Goal: Task Accomplishment & Management: Use online tool/utility

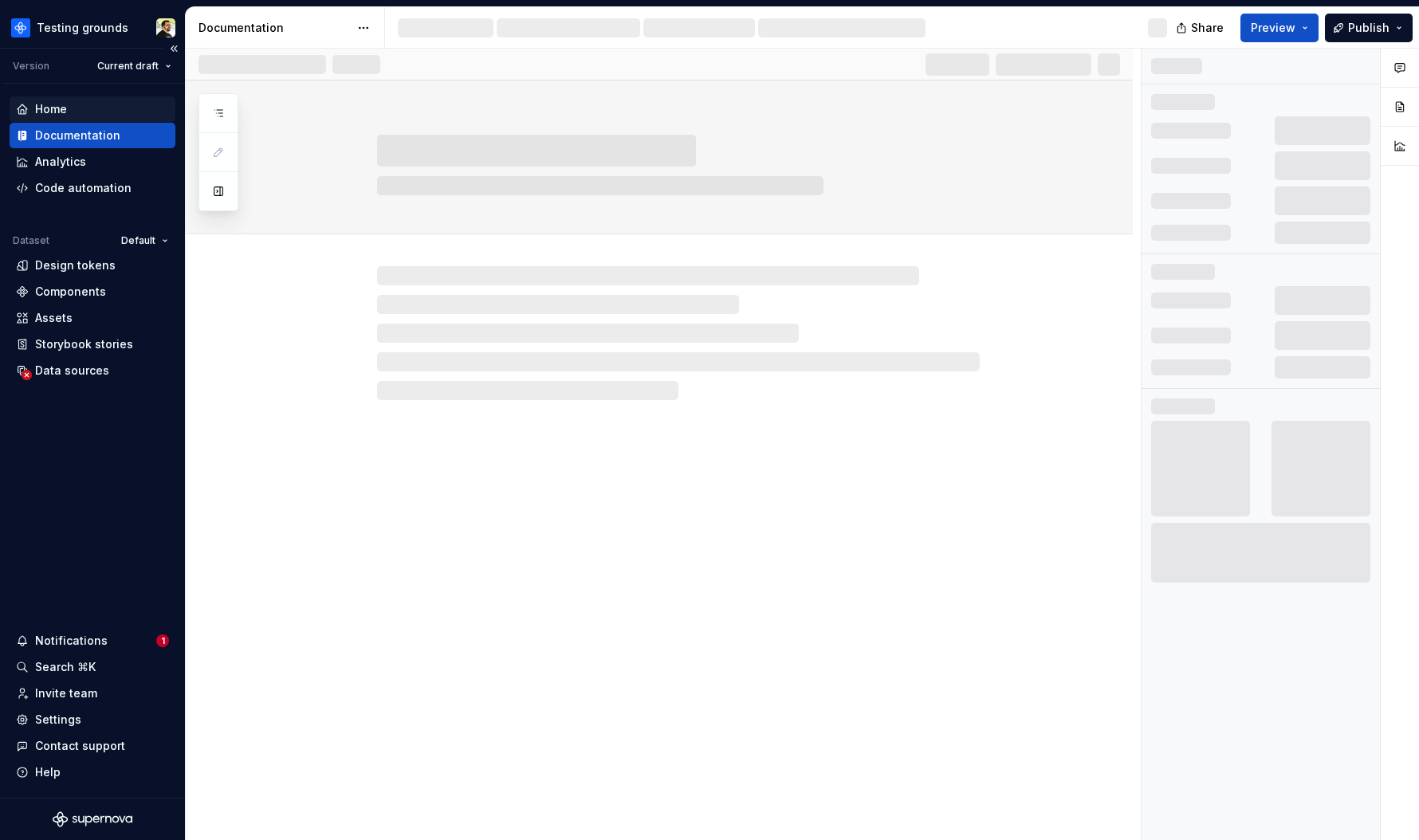
click at [52, 115] on div "Home" at bounding box center [51, 109] width 32 height 16
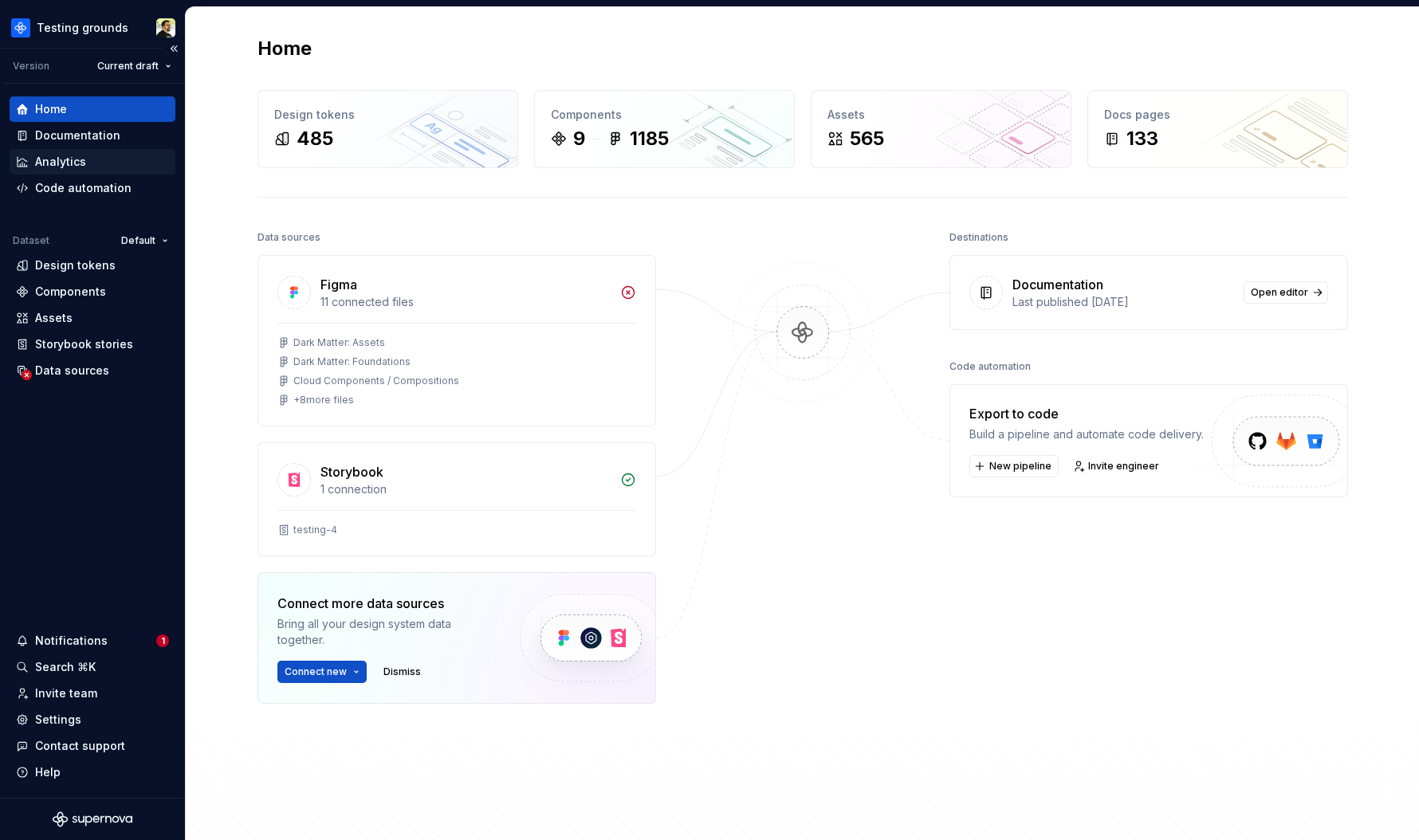
click at [85, 164] on div "Analytics" at bounding box center [92, 161] width 153 height 16
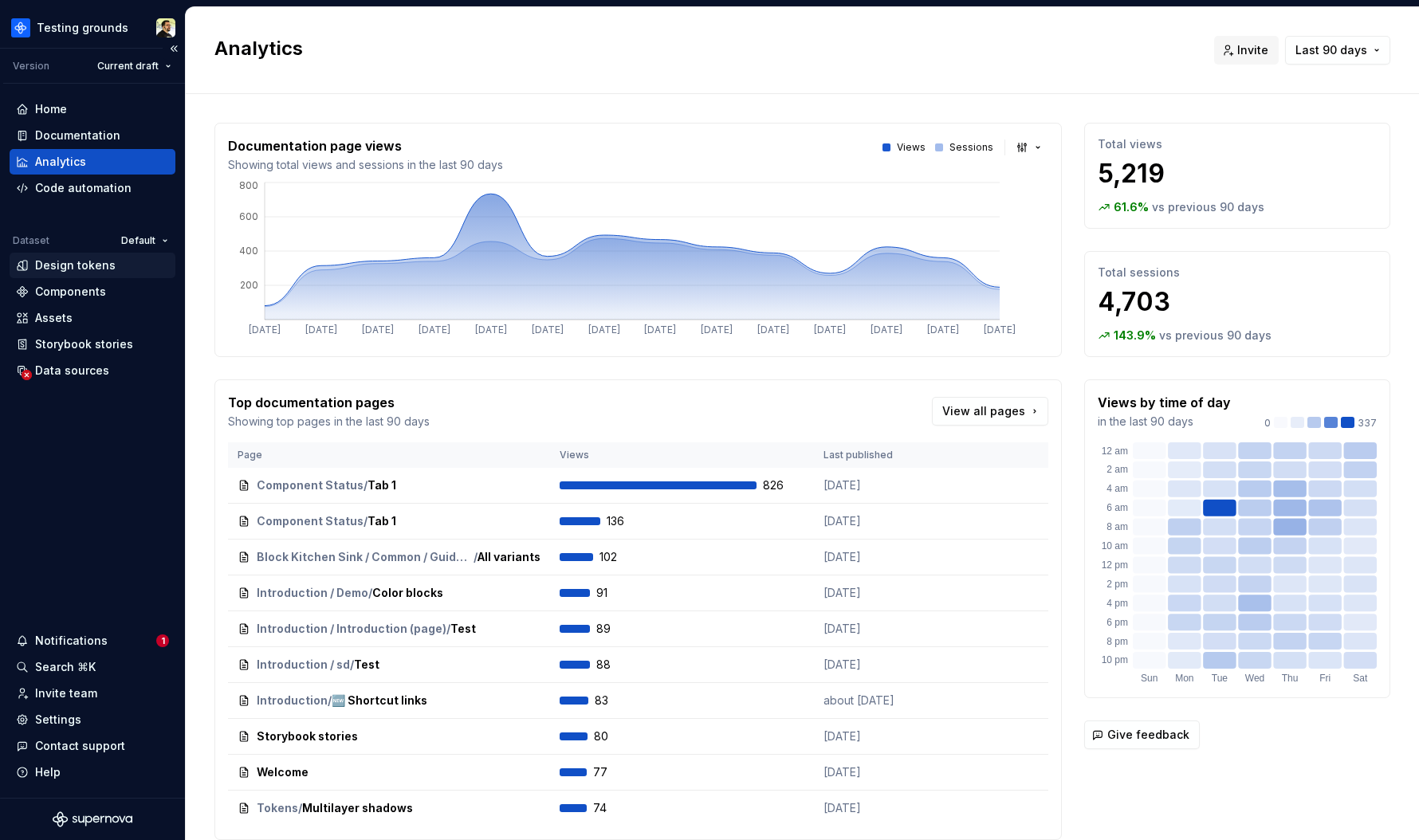
click at [70, 269] on div "Design tokens" at bounding box center [75, 265] width 81 height 16
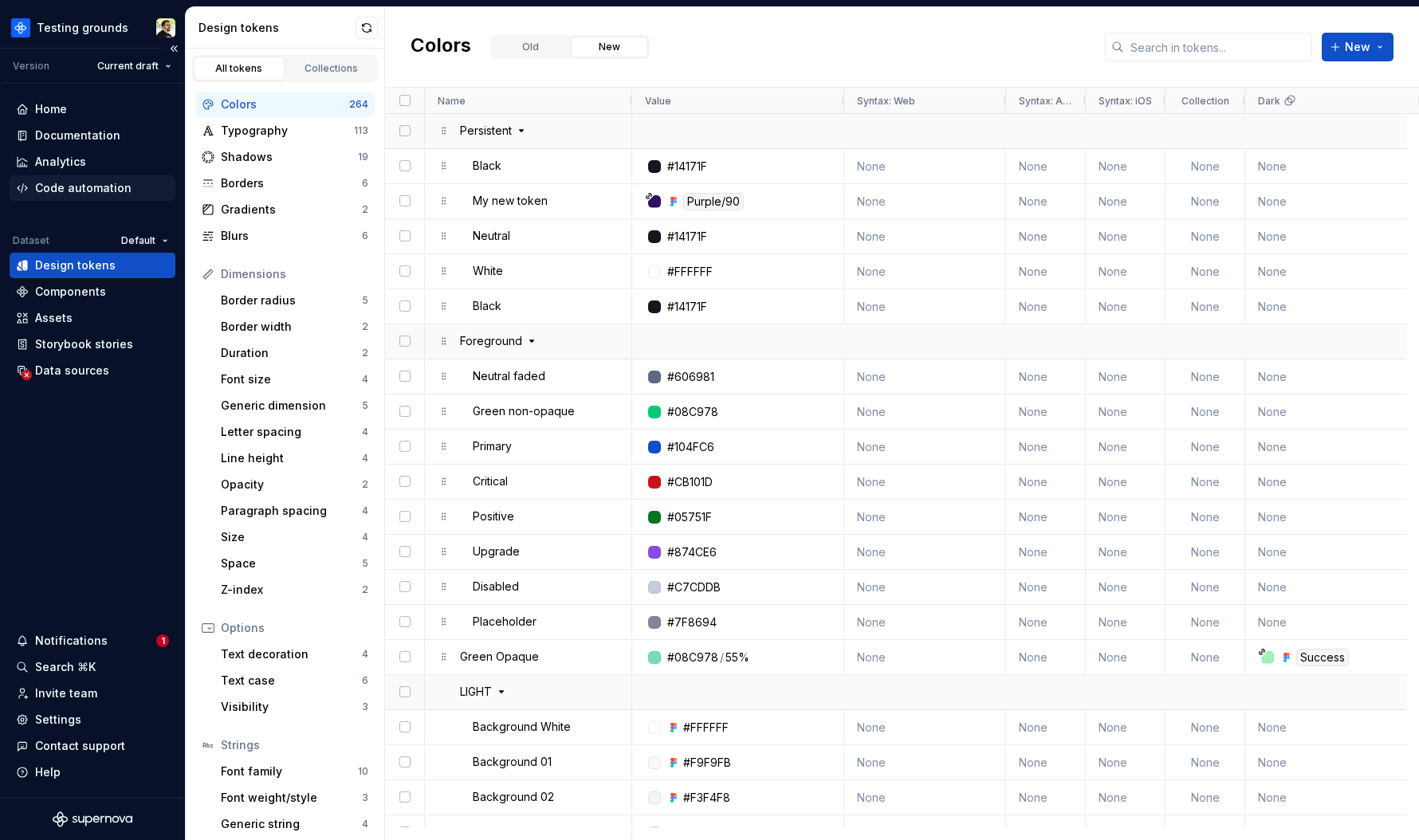
click at [86, 186] on div "Code automation" at bounding box center [83, 188] width 96 height 16
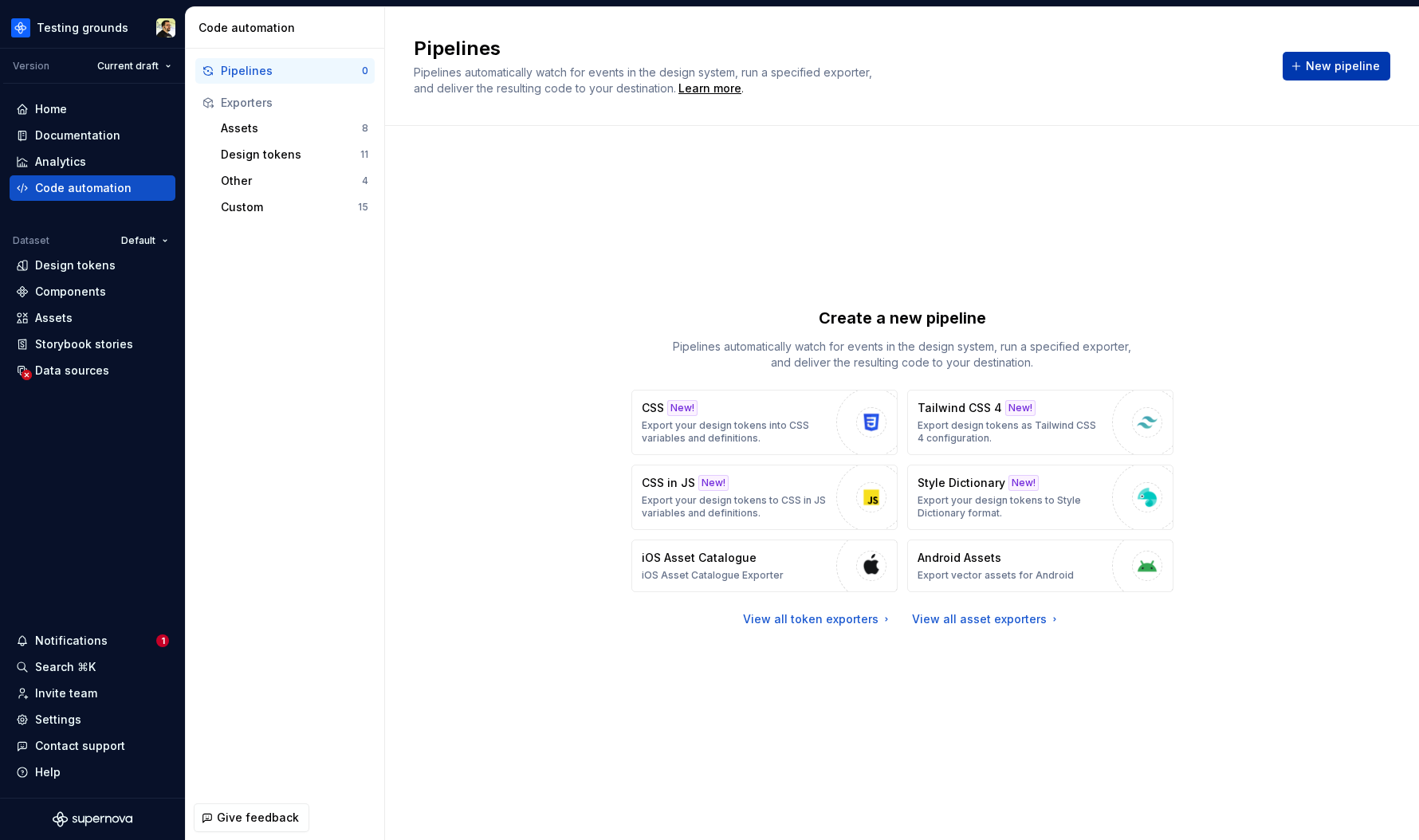
click at [1326, 66] on span "New pipeline" at bounding box center [1343, 65] width 74 height 16
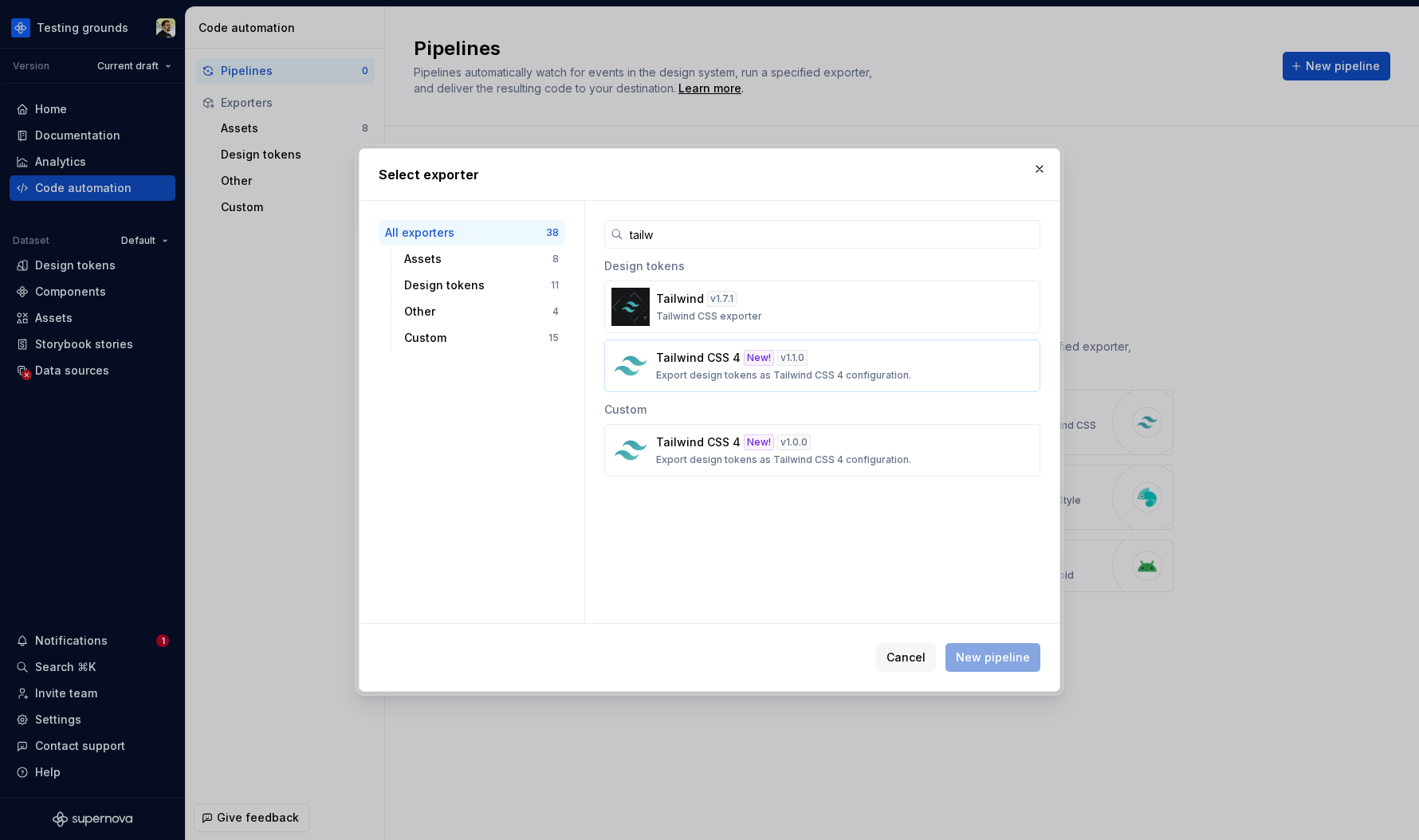
type input "tailw"
click at [691, 376] on p "Export design tokens as Tailwind CSS 4 configuration." at bounding box center [783, 375] width 255 height 13
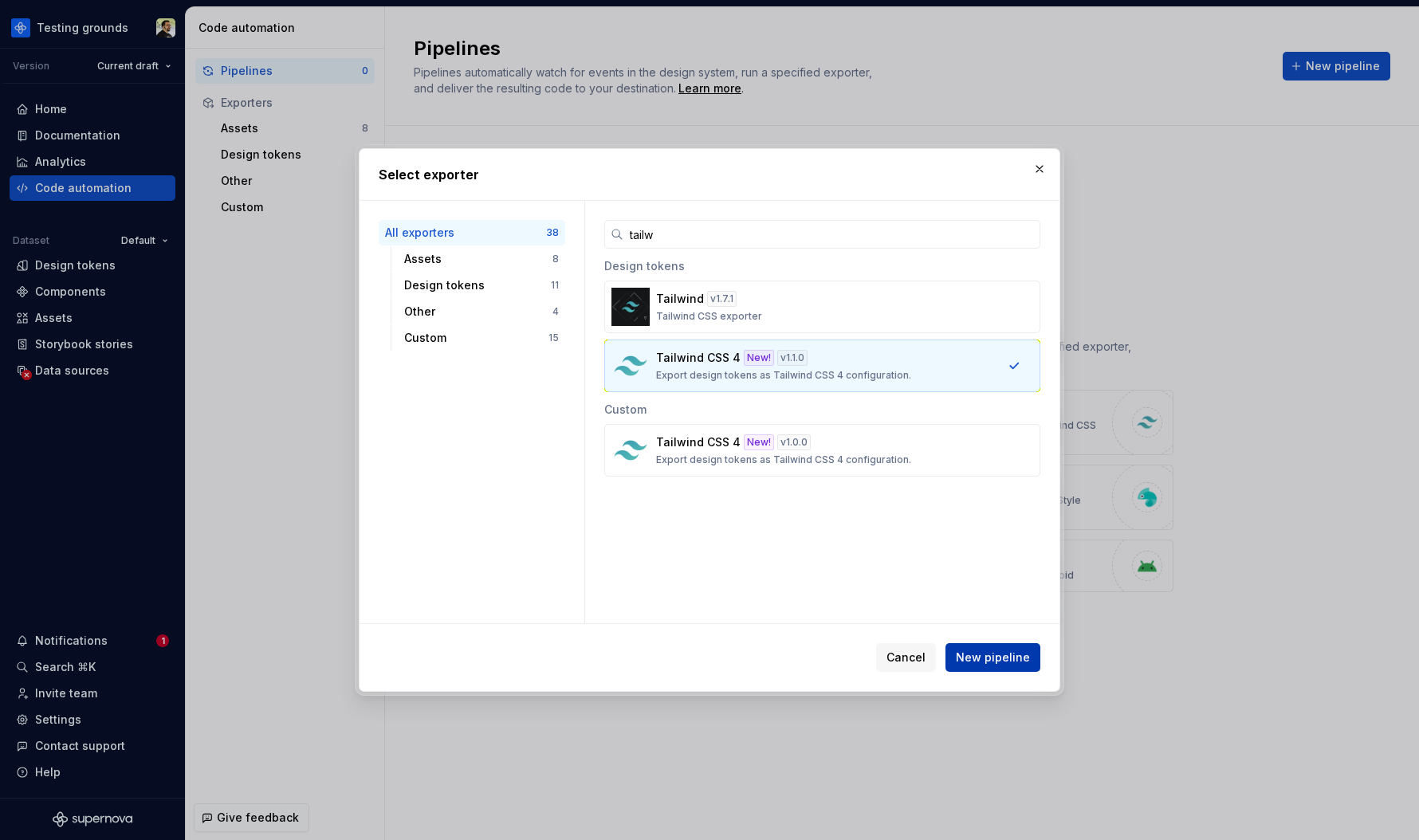
click at [985, 653] on span "New pipeline" at bounding box center [992, 656] width 74 height 16
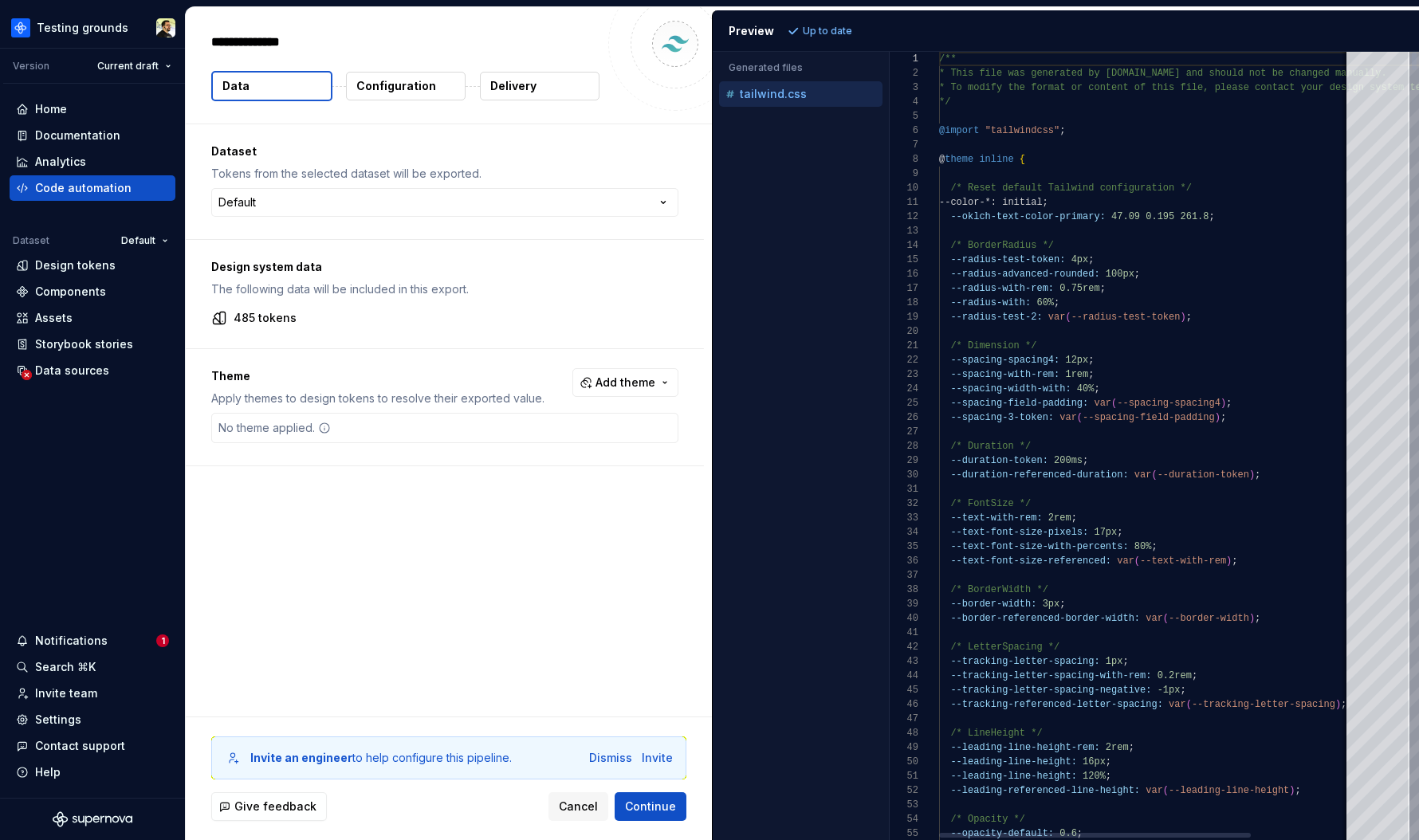
type textarea "*"
click at [389, 92] on p "Configuration" at bounding box center [396, 86] width 80 height 16
